Goal: Task Accomplishment & Management: Complete application form

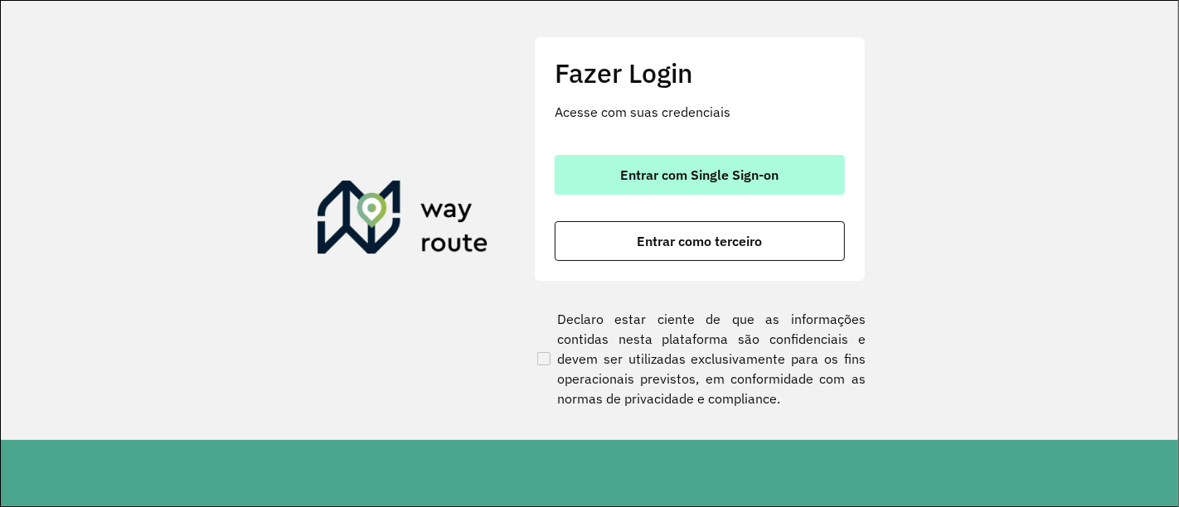
click at [762, 174] on span "Entrar com Single Sign-on" at bounding box center [700, 174] width 158 height 13
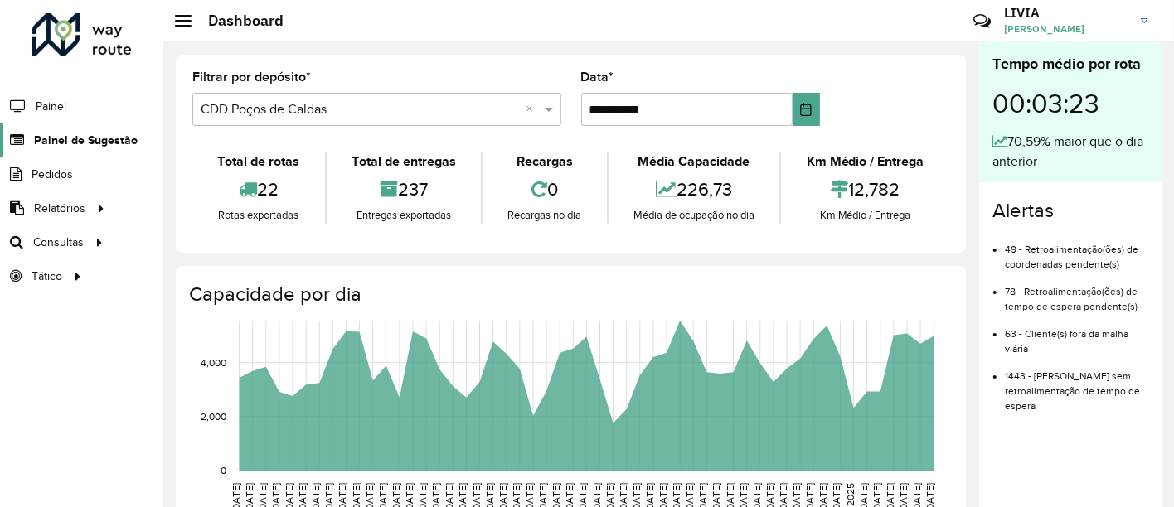
click at [110, 132] on span "Painel de Sugestão" at bounding box center [86, 140] width 104 height 17
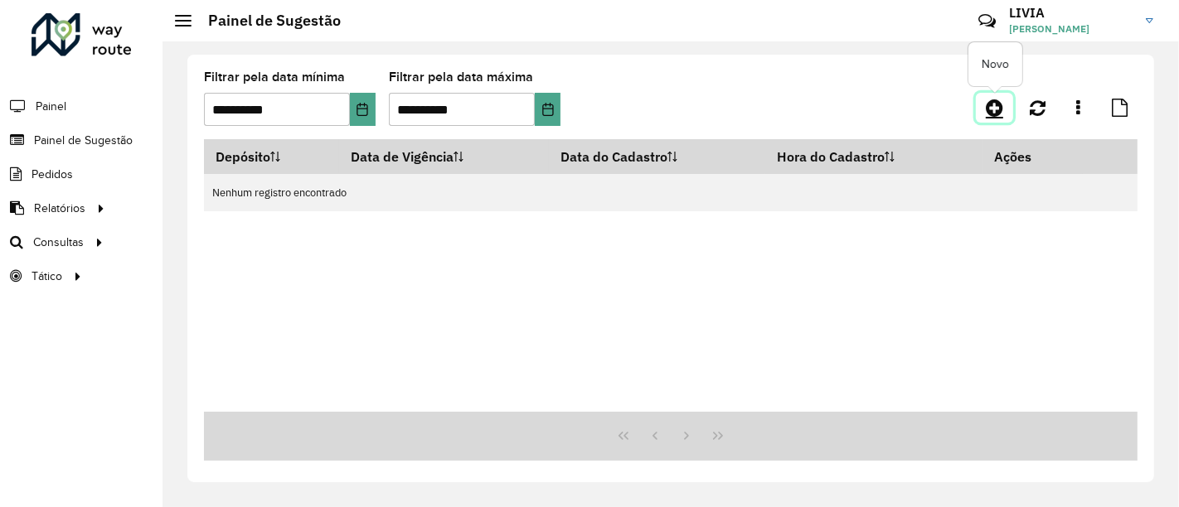
click at [993, 106] on icon at bounding box center [994, 108] width 17 height 20
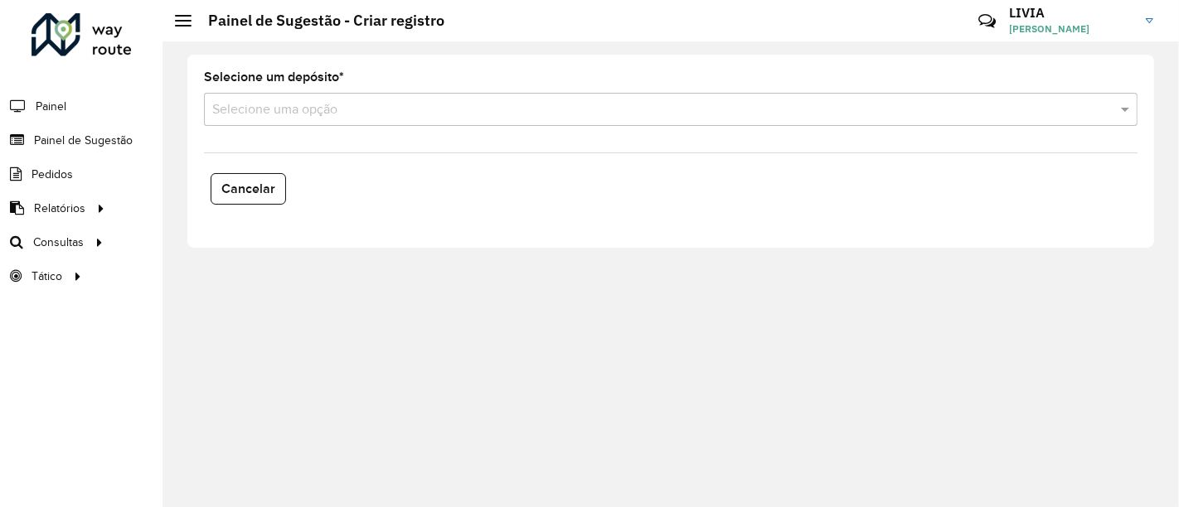
click at [294, 105] on input "text" at bounding box center [654, 110] width 884 height 20
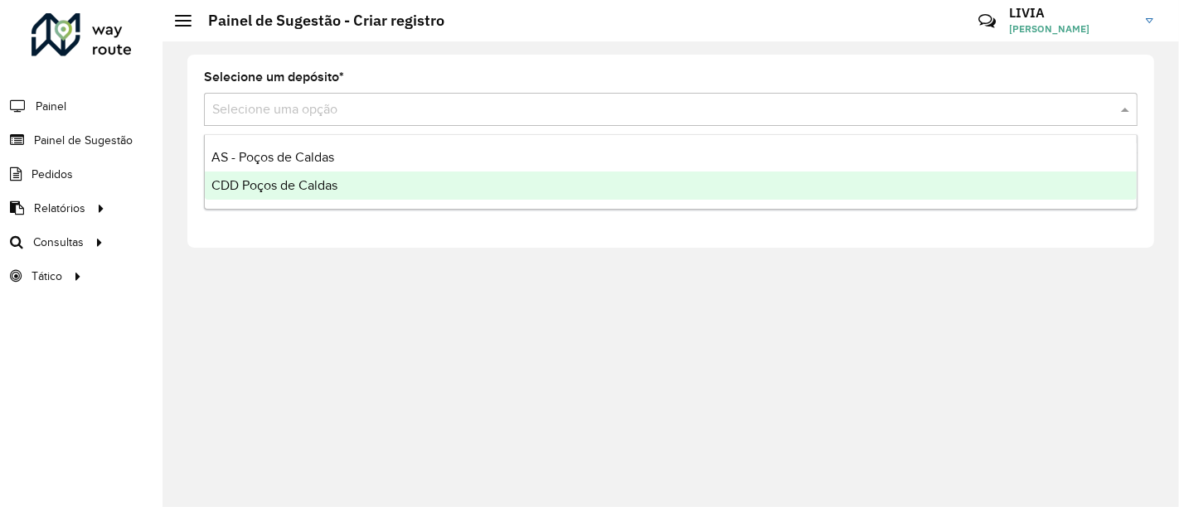
click at [273, 188] on span "CDD Poços de Caldas" at bounding box center [274, 185] width 126 height 14
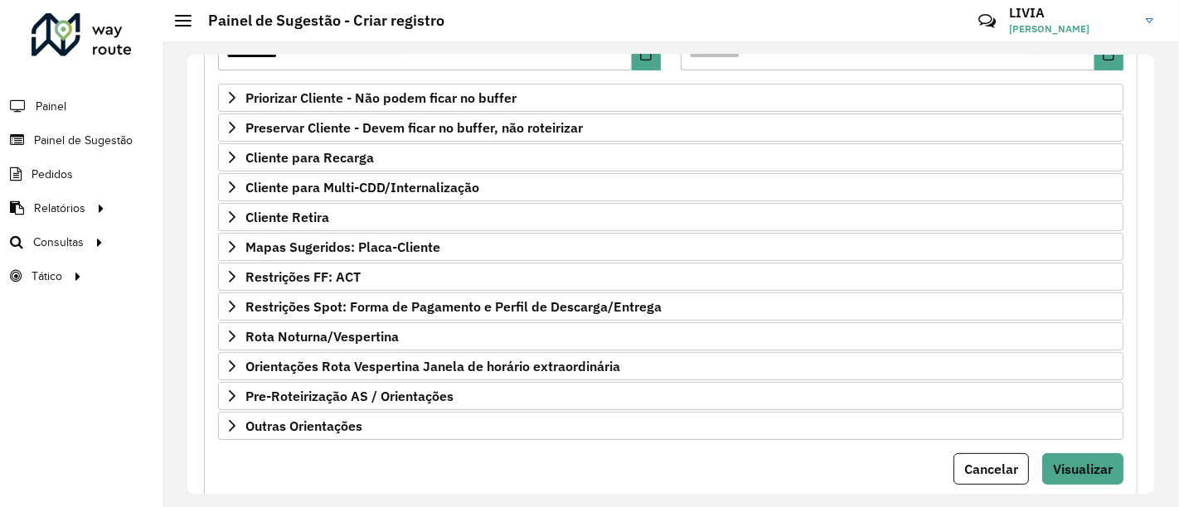
scroll to position [311, 0]
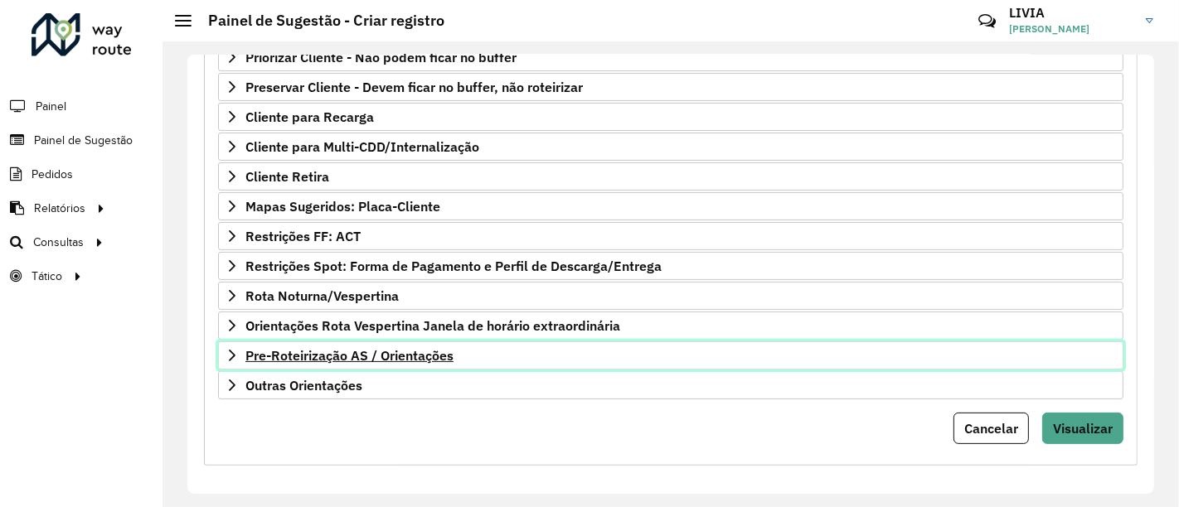
click at [226, 353] on icon at bounding box center [232, 355] width 13 height 13
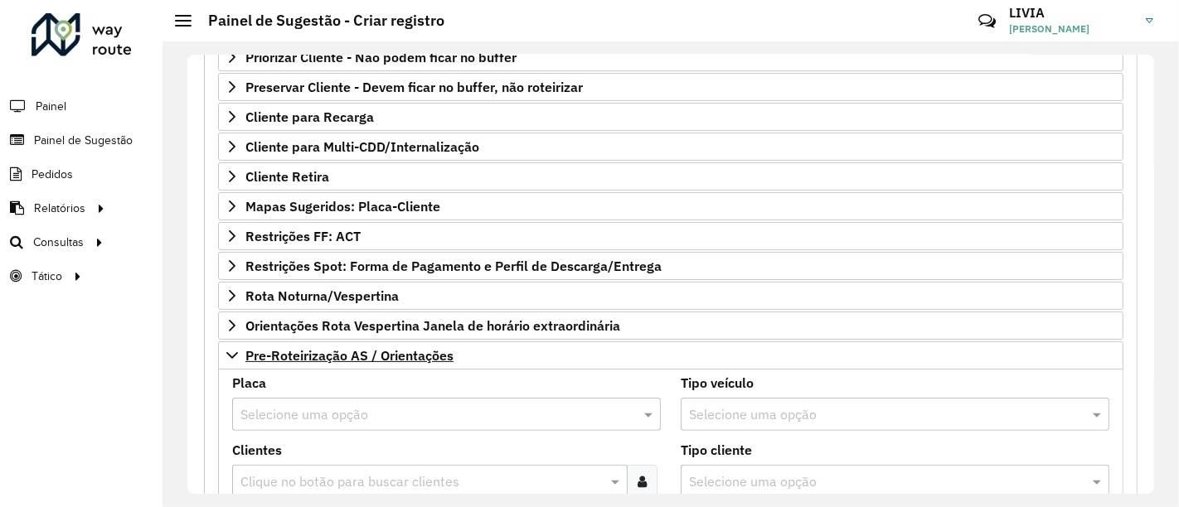
click at [279, 407] on input "text" at bounding box center [429, 415] width 379 height 20
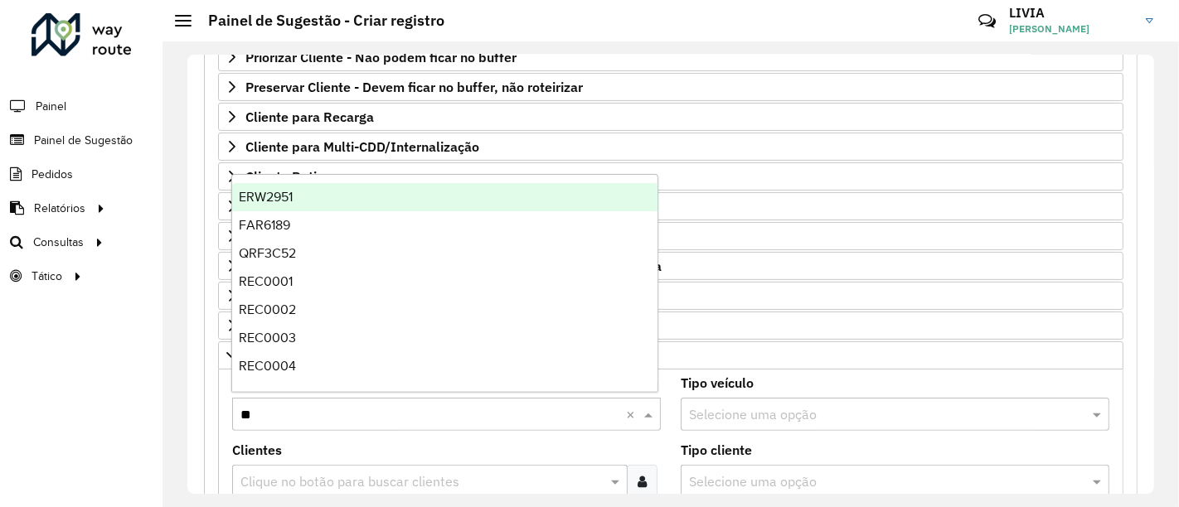
type input "***"
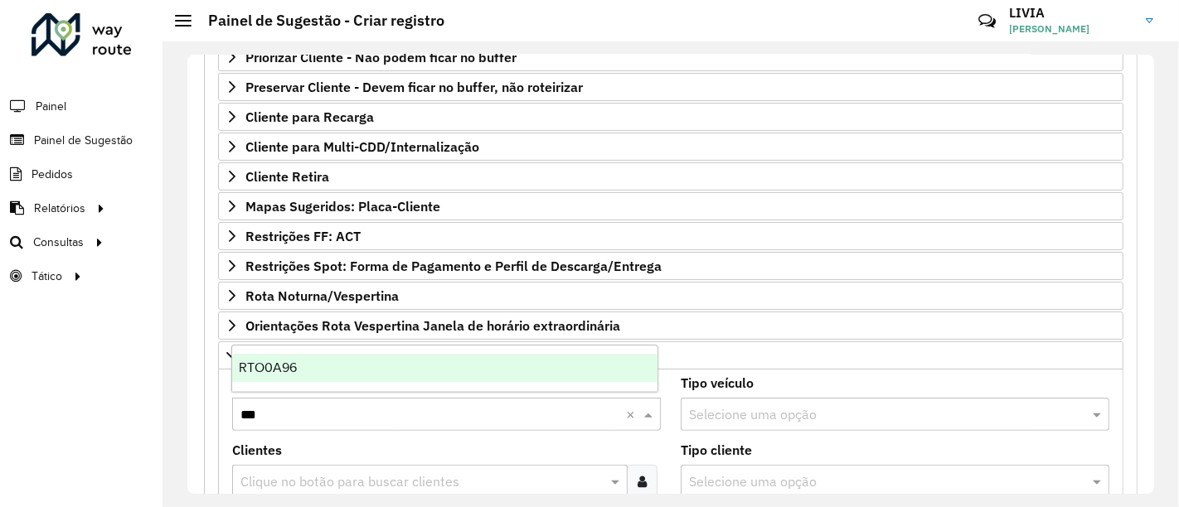
click at [342, 368] on div "RTO0A96" at bounding box center [444, 368] width 425 height 28
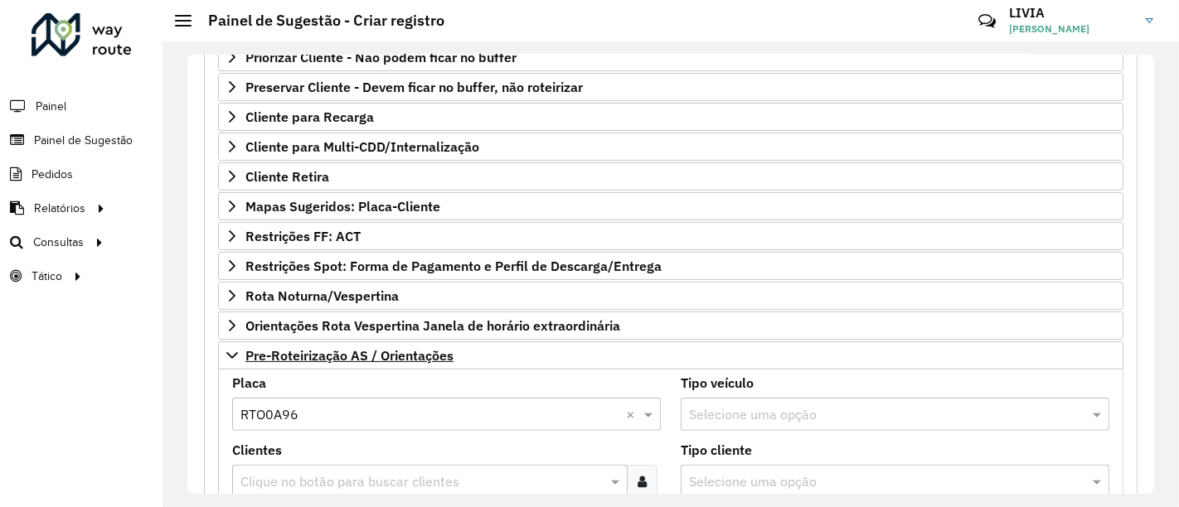
click at [383, 473] on input "text" at bounding box center [421, 483] width 371 height 20
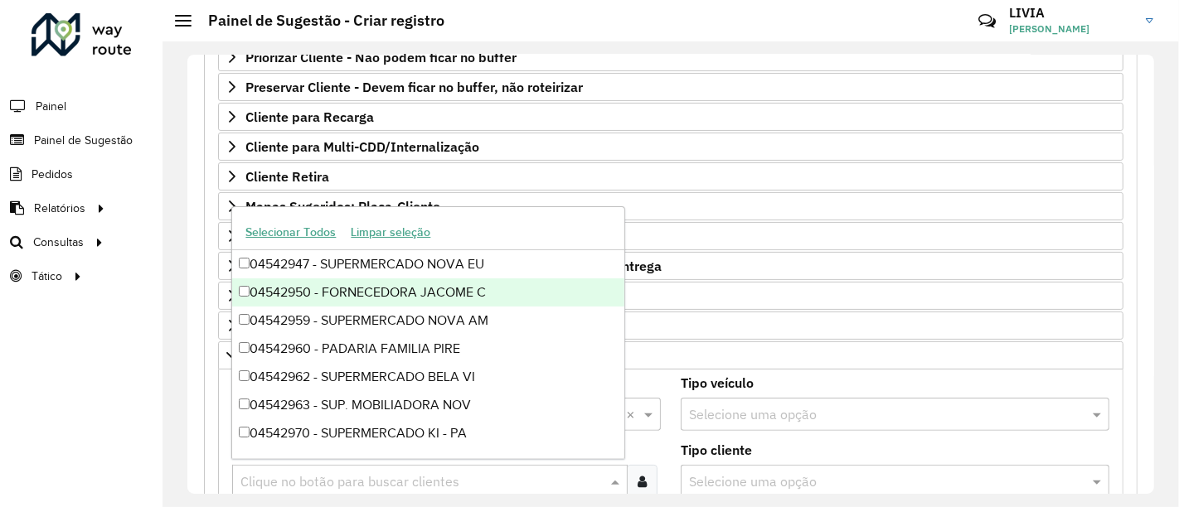
paste input "********"
type input "********"
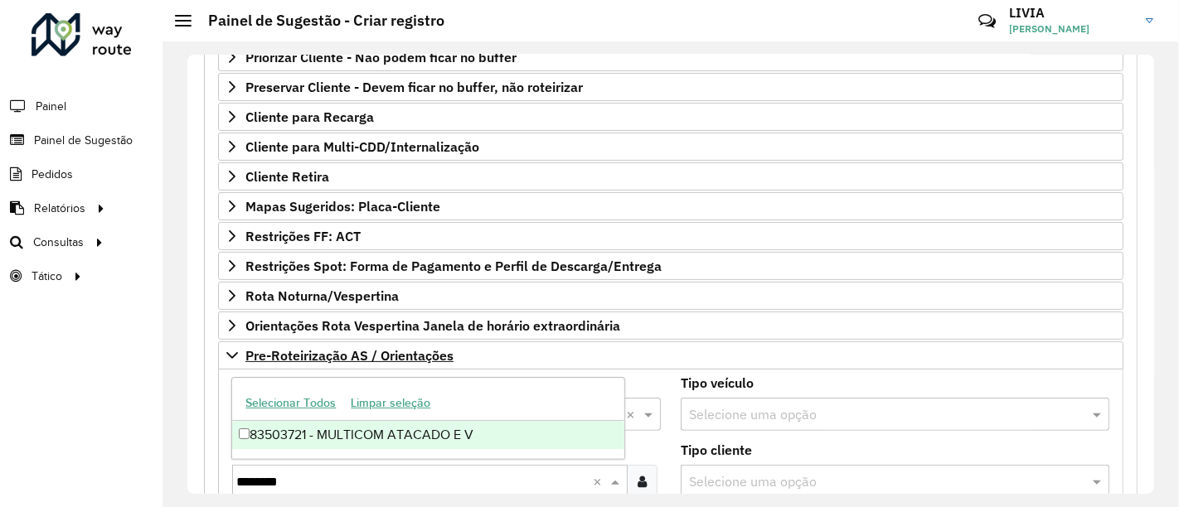
click at [518, 439] on div "83503721 - MULTICOM ATACADO E V" at bounding box center [428, 435] width 392 height 28
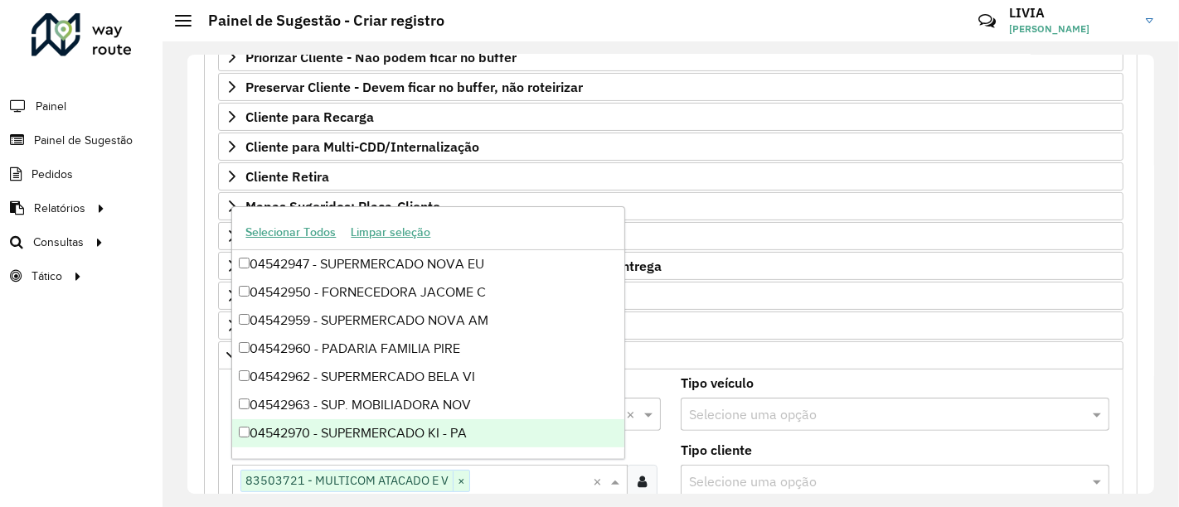
click at [1096, 435] on formly-field "Tipo veículo Selecione uma opção" at bounding box center [895, 410] width 449 height 67
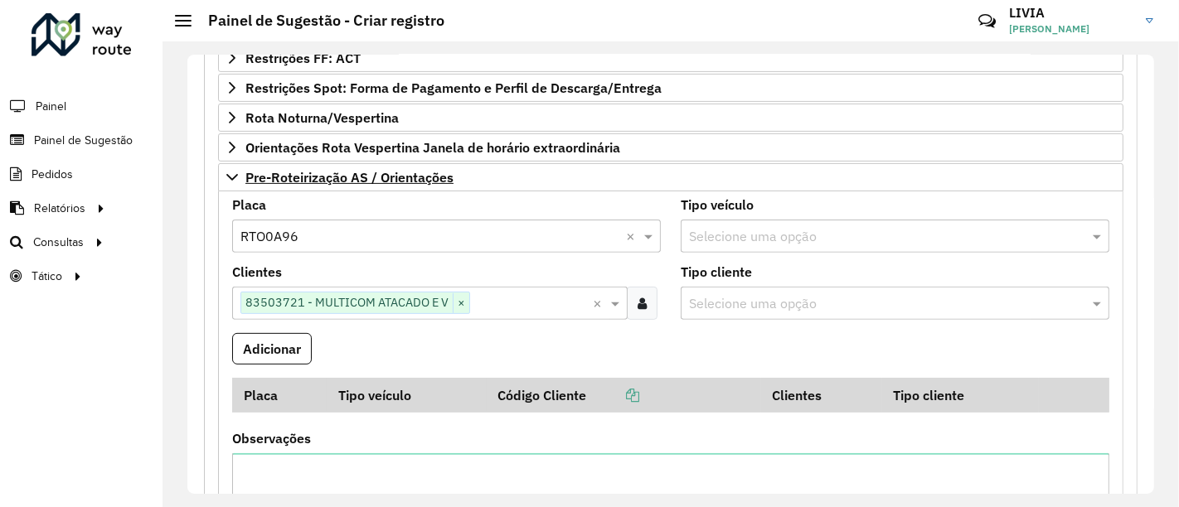
scroll to position [500, 0]
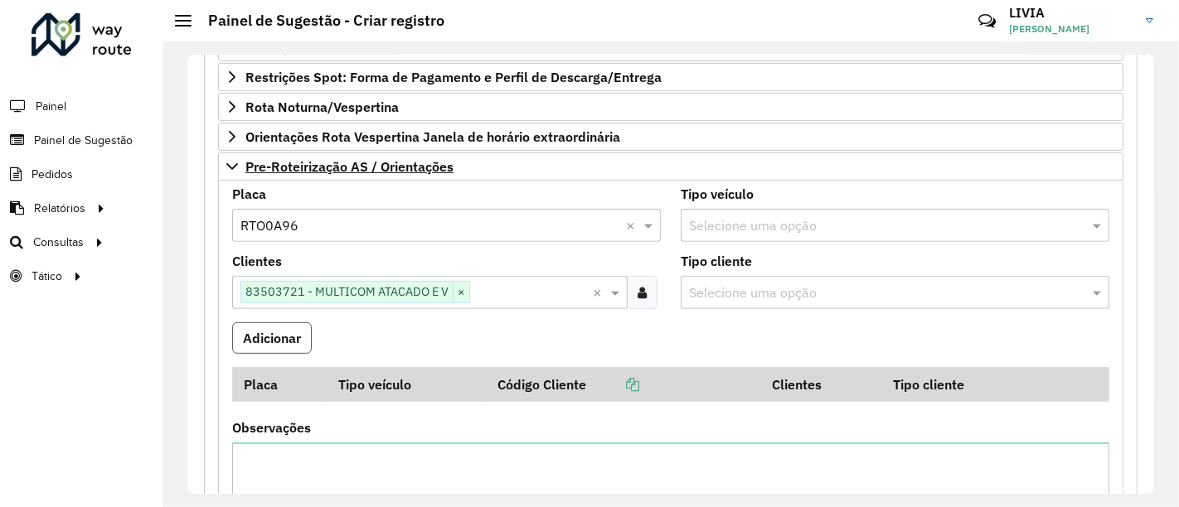
click at [249, 330] on button "Adicionar" at bounding box center [272, 339] width 80 height 32
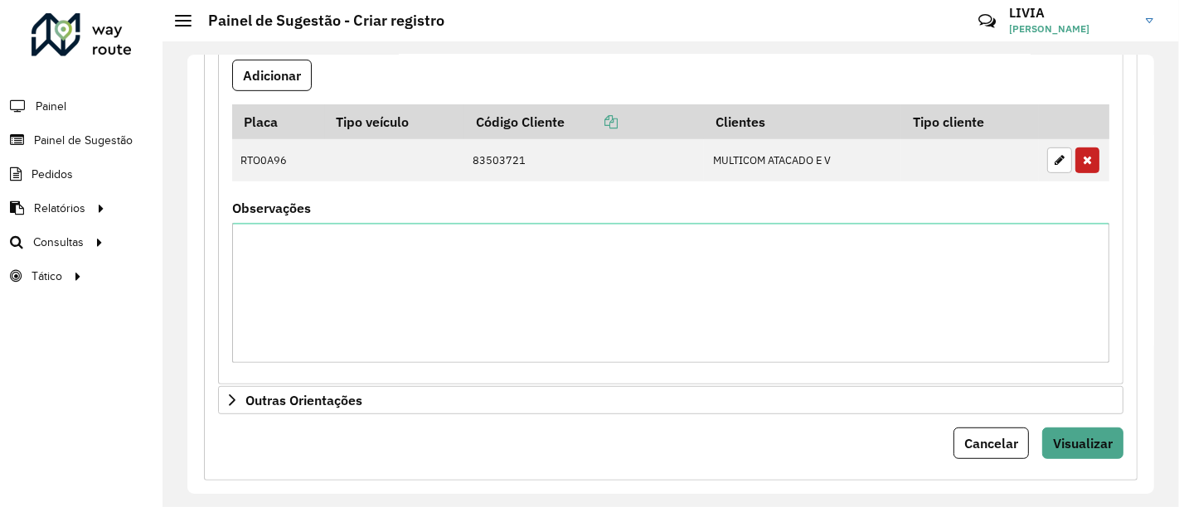
scroll to position [778, 0]
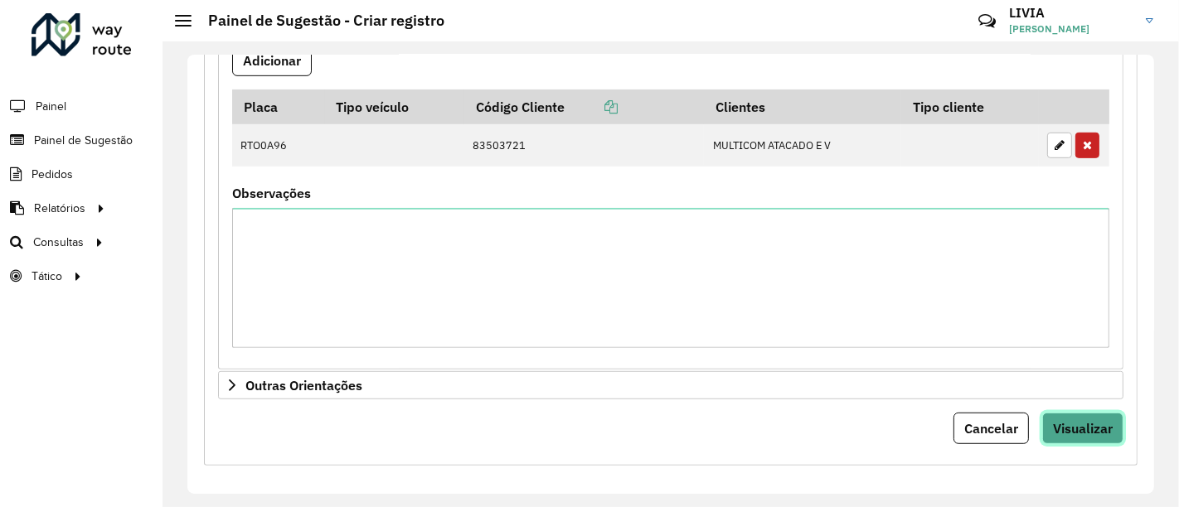
click at [1109, 430] on button "Visualizar" at bounding box center [1082, 429] width 81 height 32
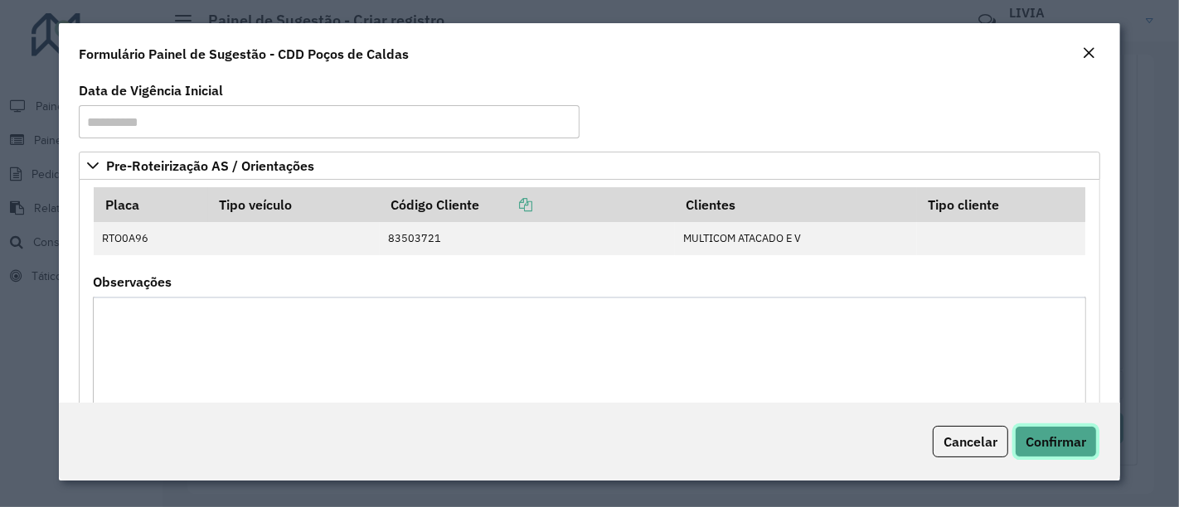
click at [1053, 437] on span "Confirmar" at bounding box center [1056, 442] width 61 height 17
